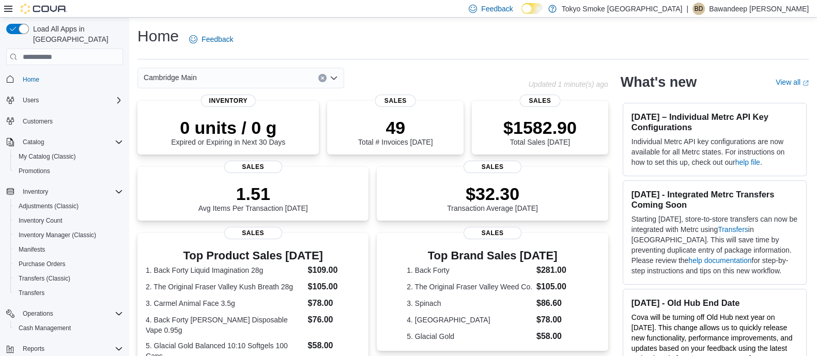
click at [134, 48] on div "Home Feedback Cambridge Main Updated 1 minute(s) ago 0 units / 0 g Expired or E…" at bounding box center [473, 308] width 688 height 581
